Goal: Find specific page/section: Find specific page/section

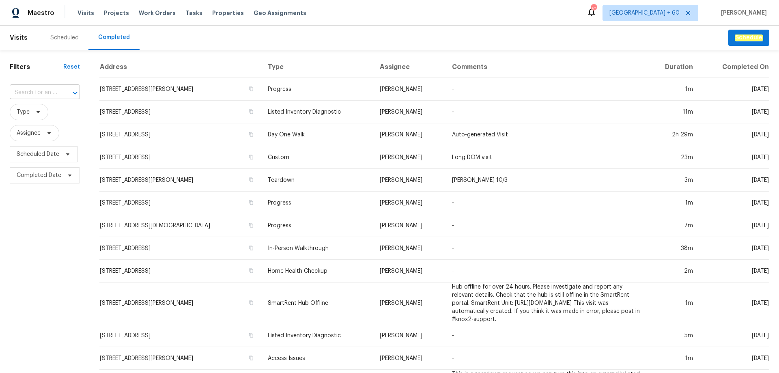
click at [49, 91] on input "text" at bounding box center [33, 92] width 47 height 13
paste input "[STREET_ADDRESS]"
type input "[STREET_ADDRESS]"
click at [46, 110] on li "[STREET_ADDRESS]" at bounding box center [44, 110] width 69 height 13
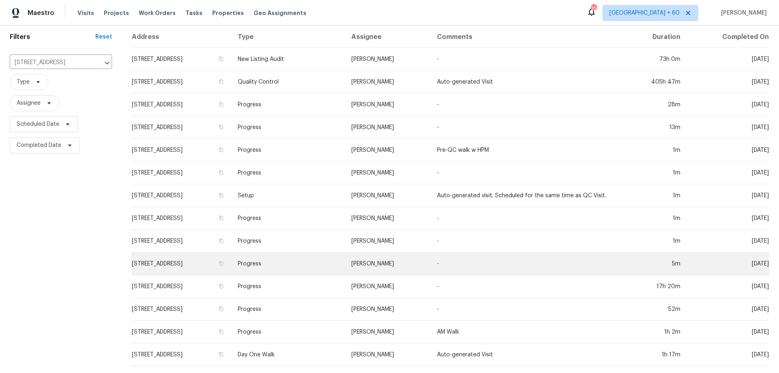
scroll to position [58, 0]
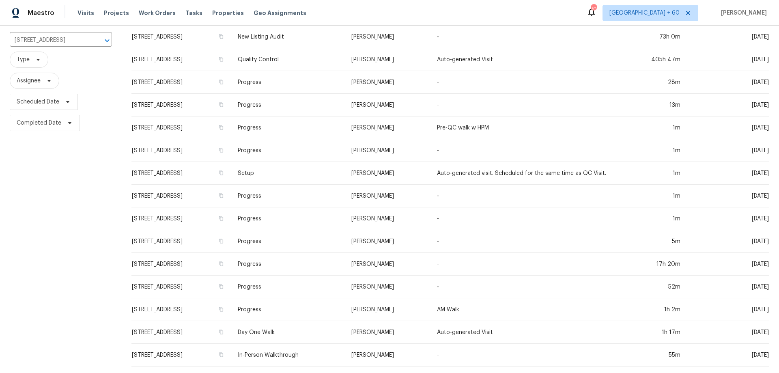
drag, startPoint x: 229, startPoint y: 349, endPoint x: 229, endPoint y: 342, distance: 6.9
click at [229, 347] on td "[STREET_ADDRESS]" at bounding box center [182, 355] width 100 height 23
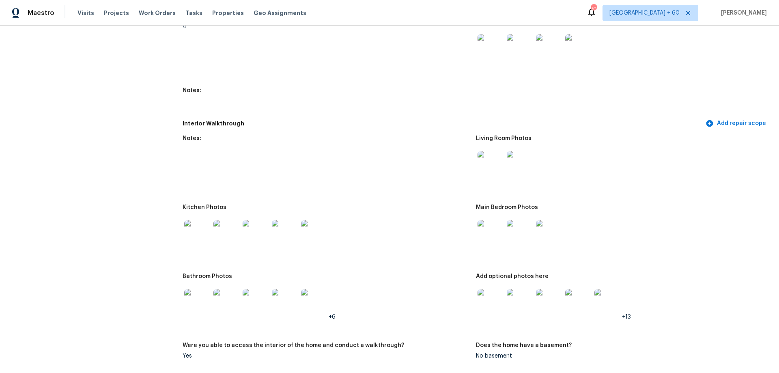
scroll to position [974, 0]
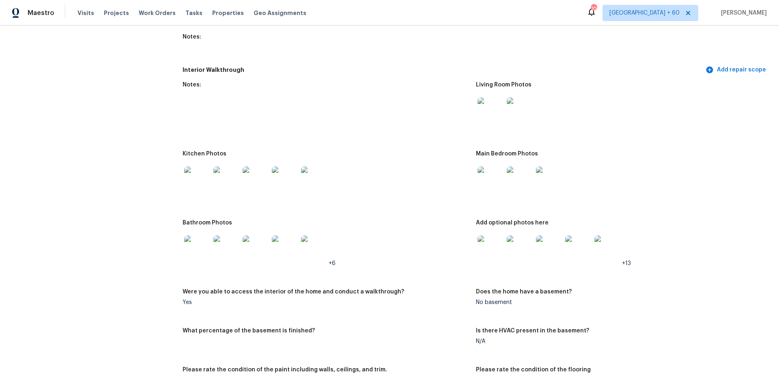
click at [188, 239] on img at bounding box center [197, 248] width 26 height 26
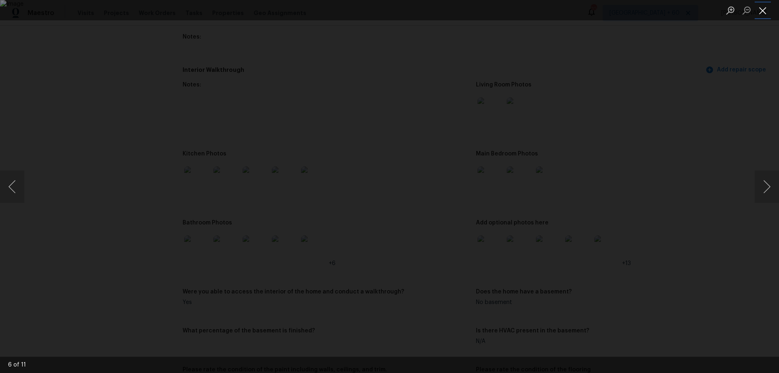
click at [764, 8] on button "Close lightbox" at bounding box center [763, 10] width 16 height 14
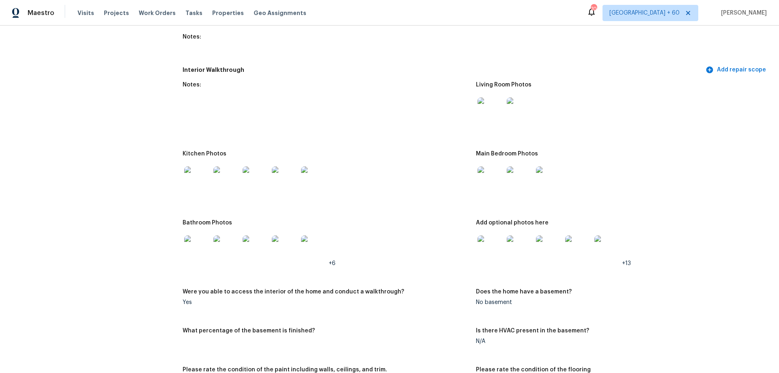
click at [316, 248] on img at bounding box center [314, 248] width 26 height 26
